Goal: Information Seeking & Learning: Learn about a topic

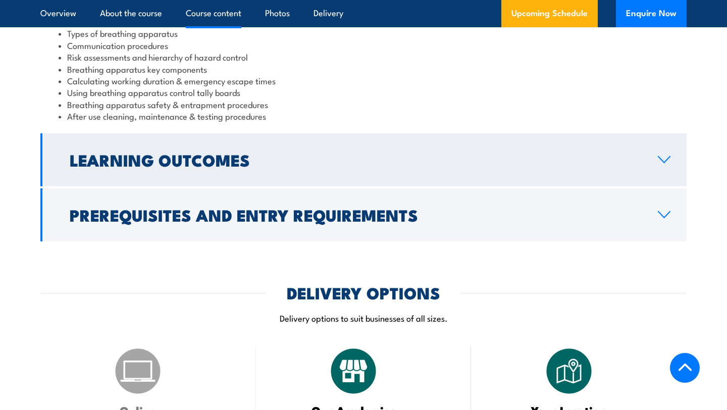
click at [233, 165] on h2 "Learning Outcomes" at bounding box center [356, 159] width 572 height 14
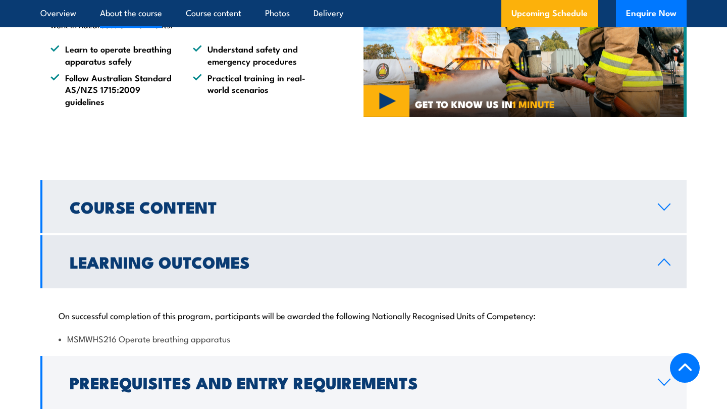
click at [397, 208] on h2 "Course Content" at bounding box center [356, 206] width 572 height 14
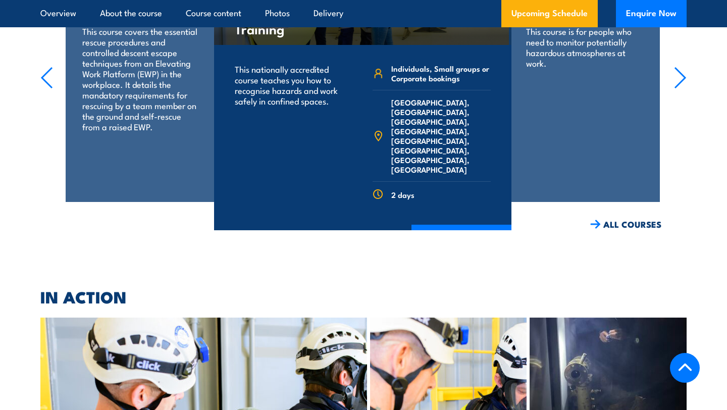
scroll to position [2500, 0]
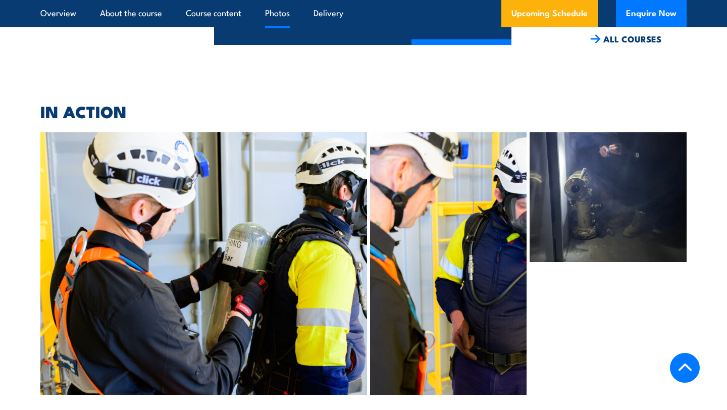
click at [285, 241] on img at bounding box center [203, 263] width 327 height 262
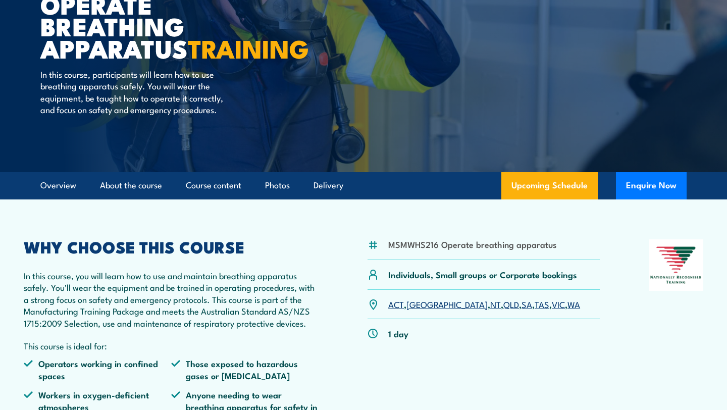
scroll to position [39, 0]
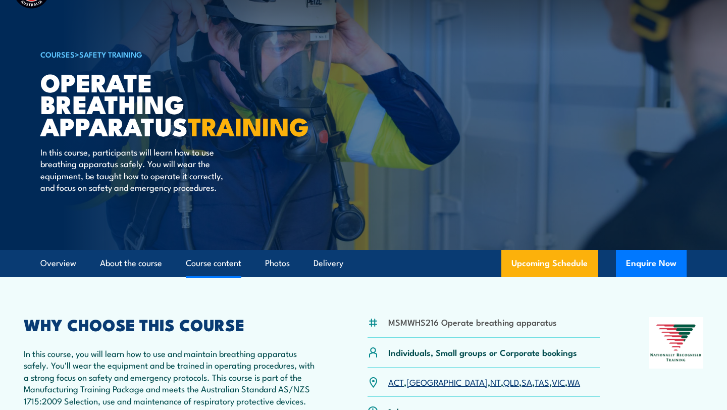
click at [212, 273] on link "Course content" at bounding box center [214, 263] width 56 height 27
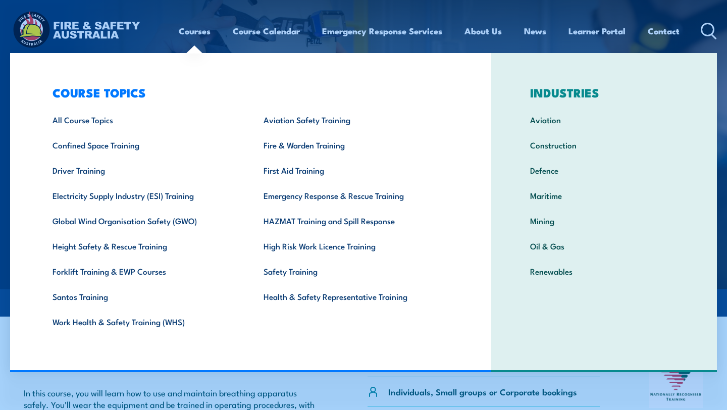
click at [186, 31] on link "Courses" at bounding box center [195, 31] width 32 height 27
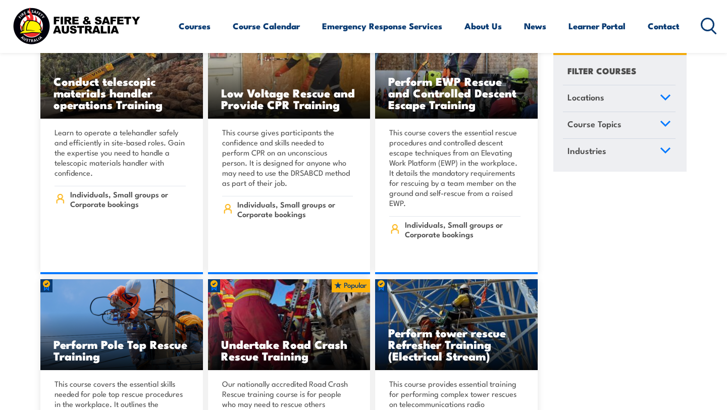
scroll to position [8567, 0]
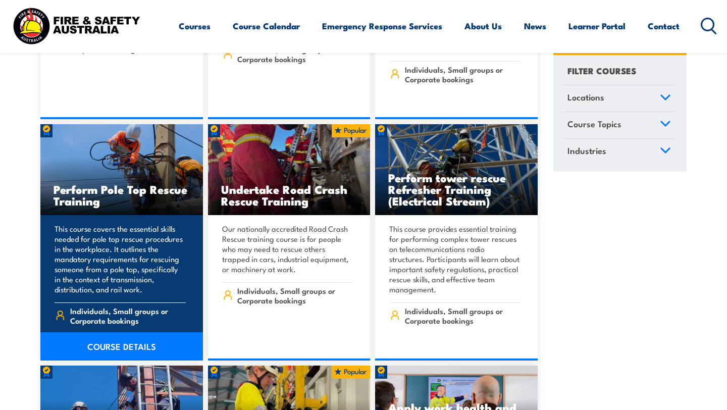
click at [79, 183] on h3 "Perform Pole Top Rescue Training" at bounding box center [122, 194] width 136 height 23
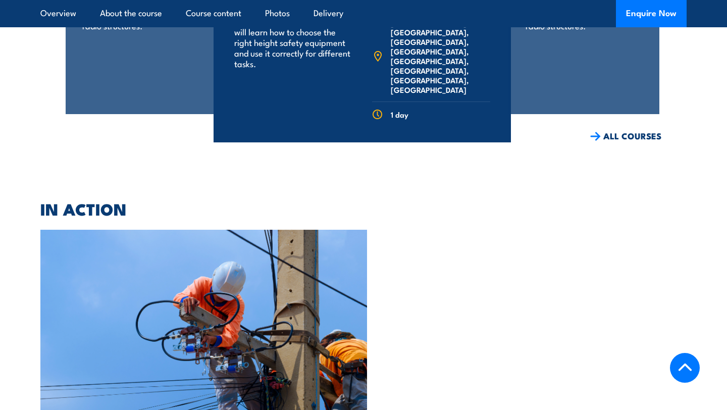
scroll to position [1777, 0]
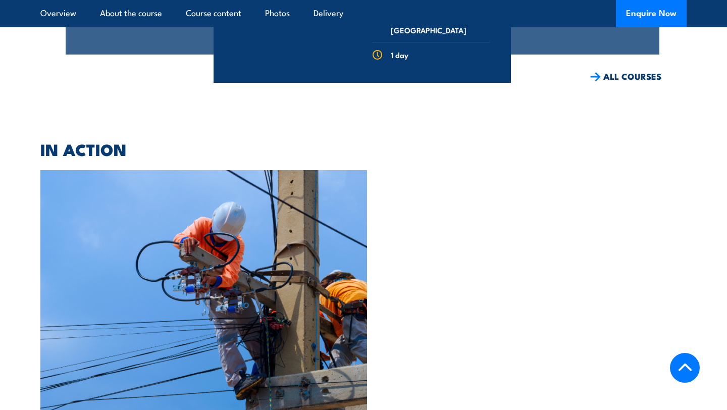
click at [133, 239] on img at bounding box center [203, 301] width 327 height 262
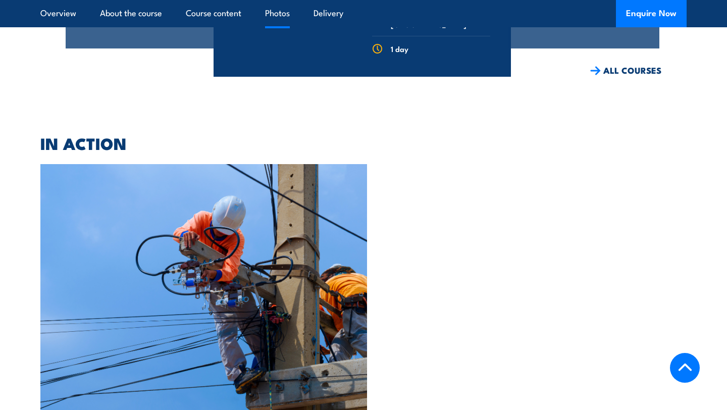
scroll to position [1777, 0]
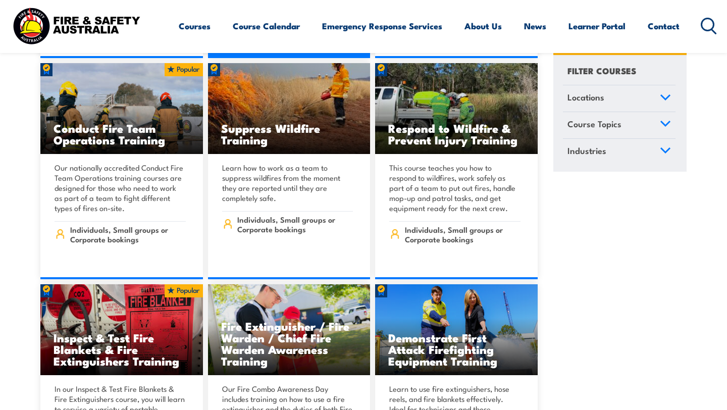
scroll to position [10952, 0]
